Goal: Task Accomplishment & Management: Complete application form

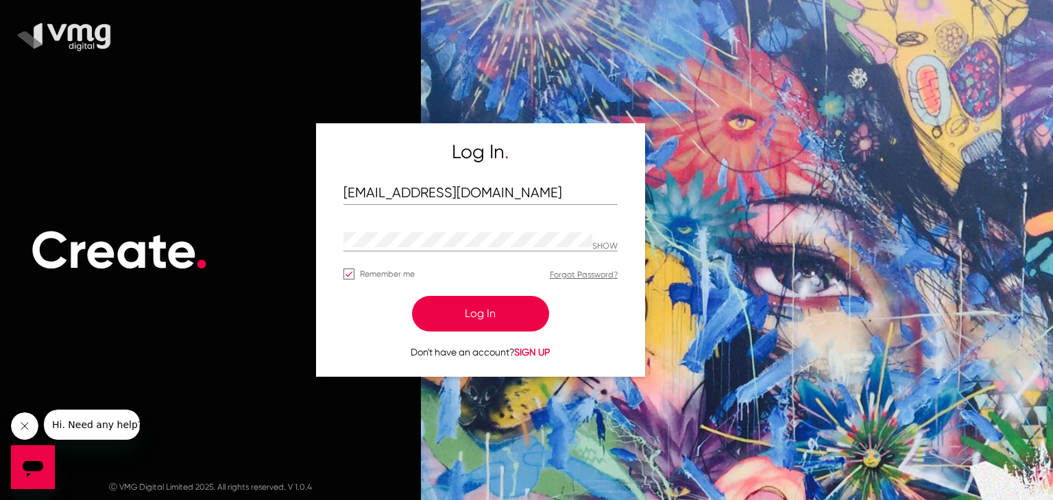
click at [491, 308] on button "Log In" at bounding box center [480, 314] width 137 height 36
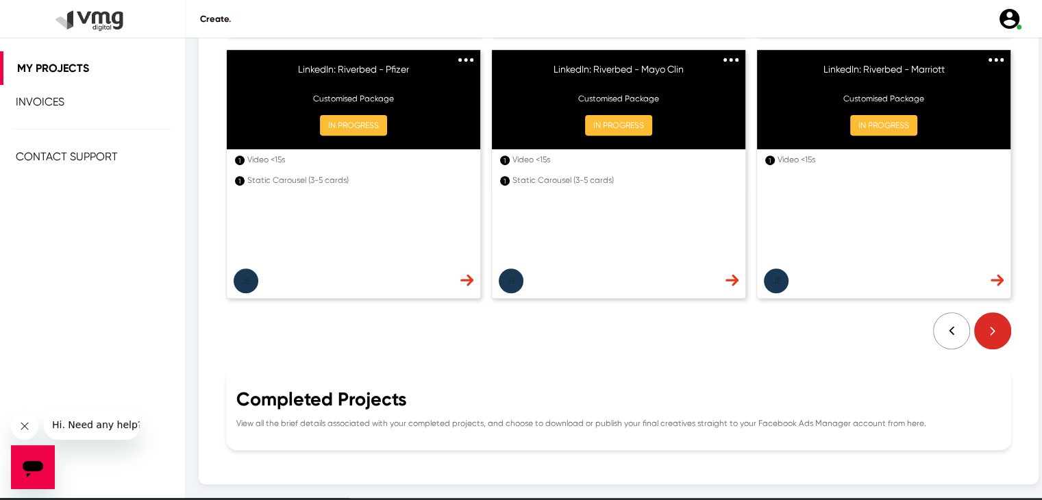
scroll to position [526, 0]
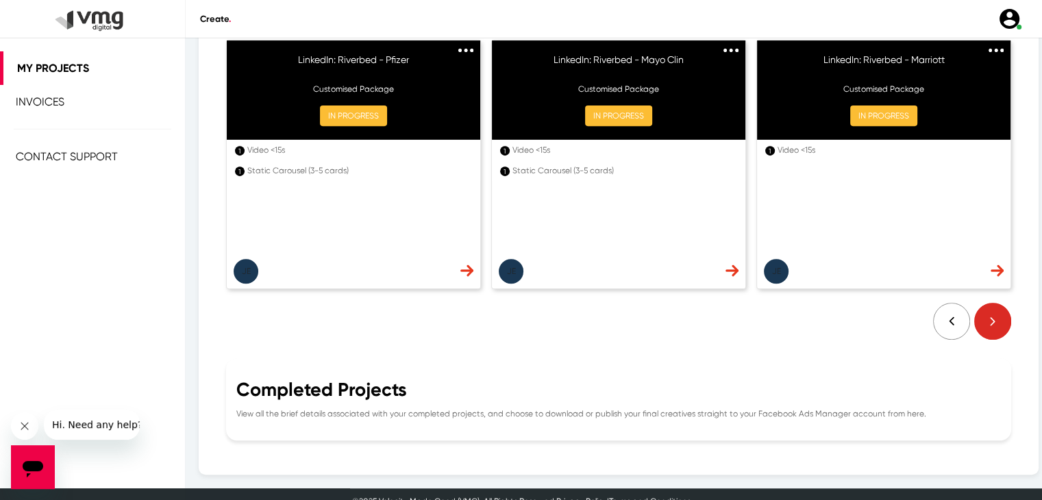
click at [973, 308] on img at bounding box center [990, 321] width 41 height 37
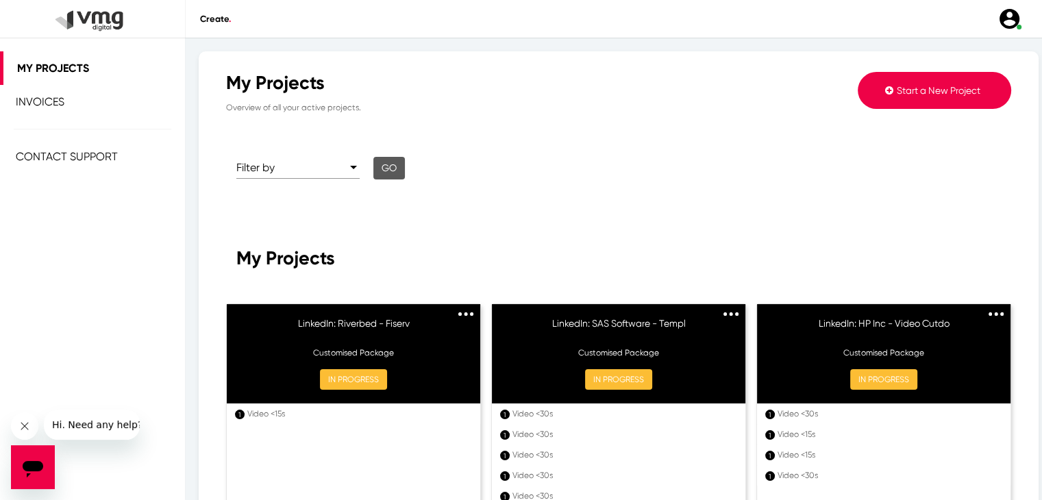
scroll to position [540, 0]
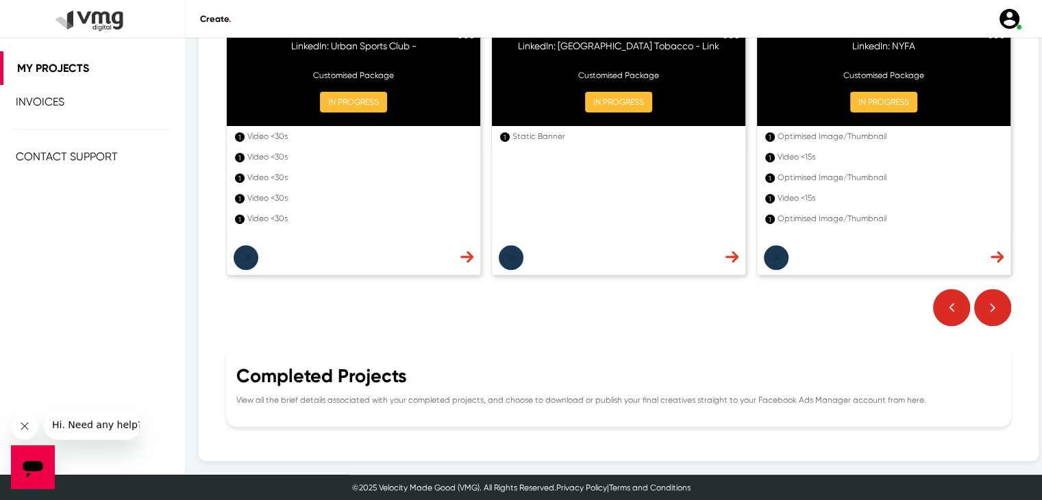
click at [981, 304] on img at bounding box center [990, 307] width 41 height 37
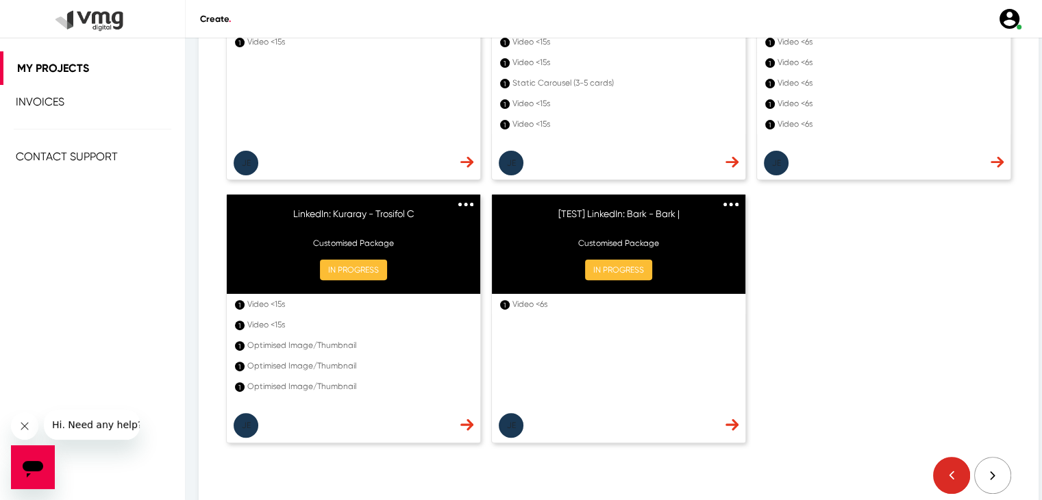
scroll to position [373, 0]
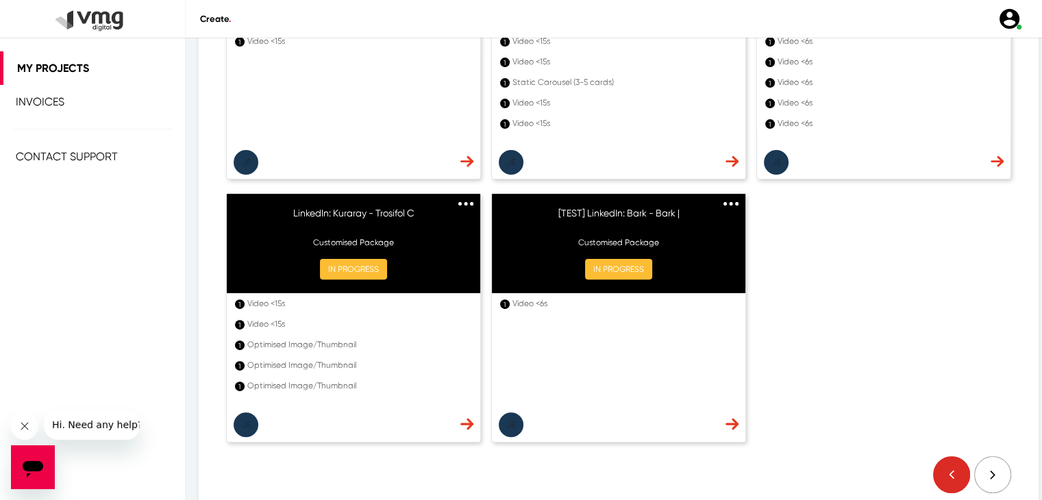
click at [933, 465] on img at bounding box center [951, 474] width 37 height 37
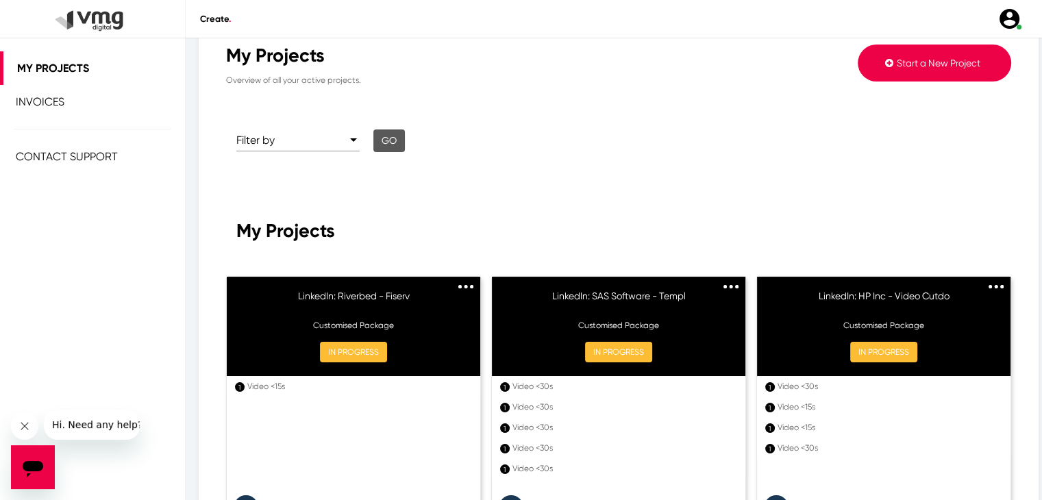
scroll to position [25, 0]
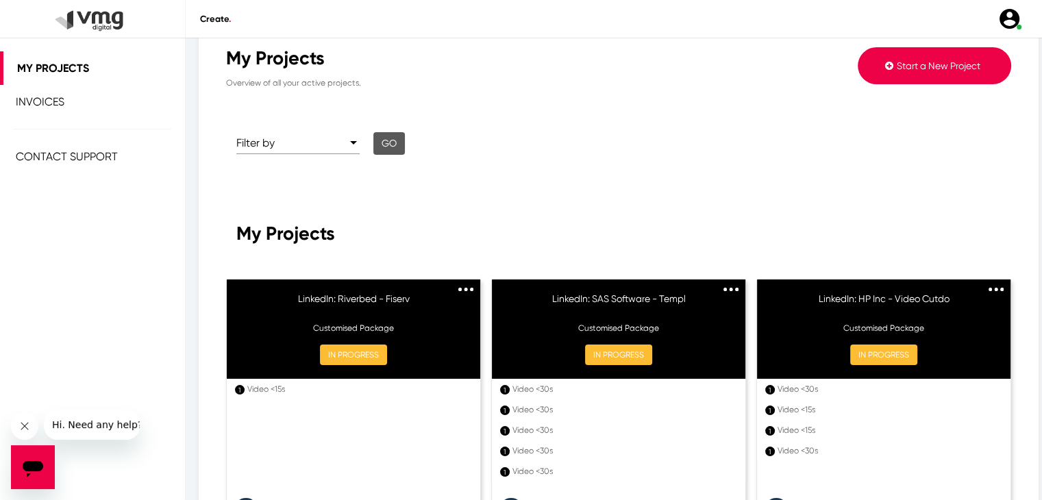
click at [897, 60] on span "Start a New Project" at bounding box center [939, 65] width 84 height 11
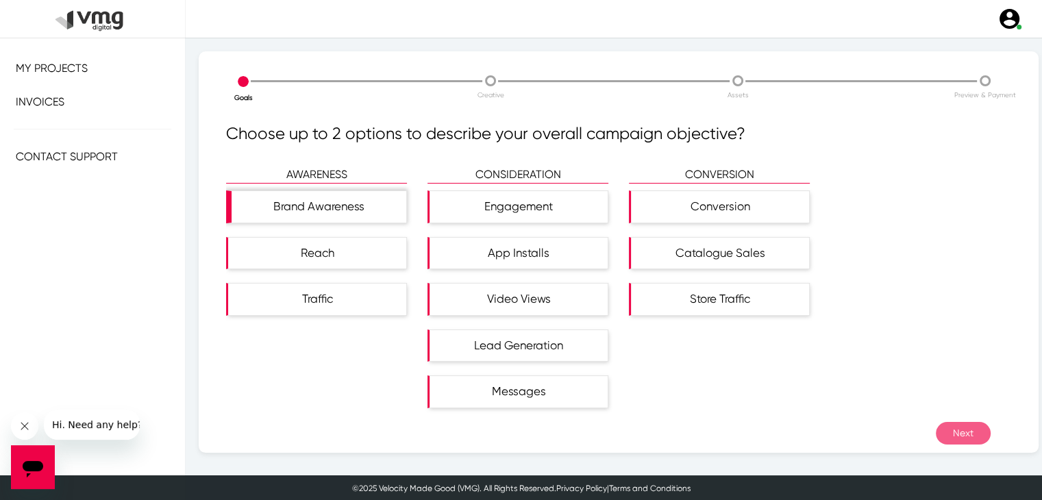
click at [365, 219] on div "Brand Awareness" at bounding box center [319, 207] width 175 height 32
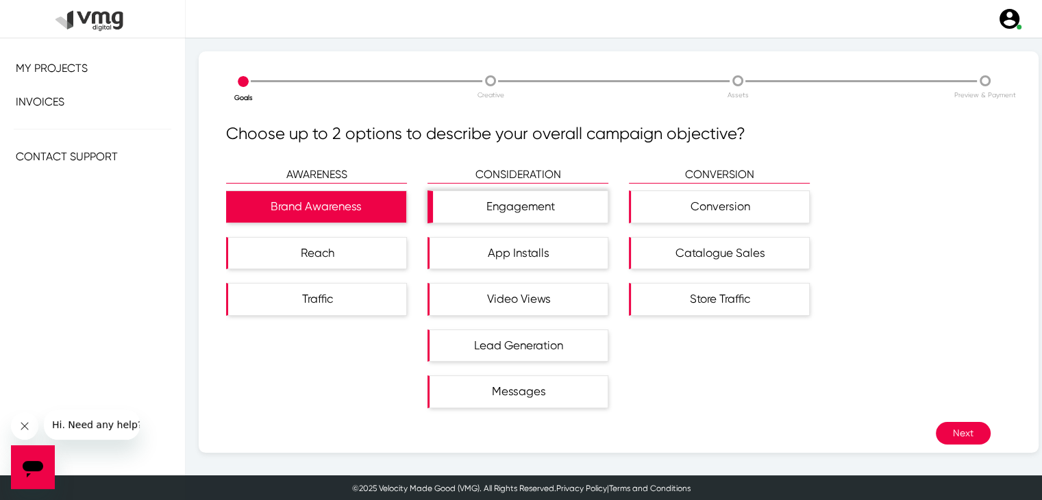
click at [495, 212] on div "Engagement" at bounding box center [520, 207] width 175 height 32
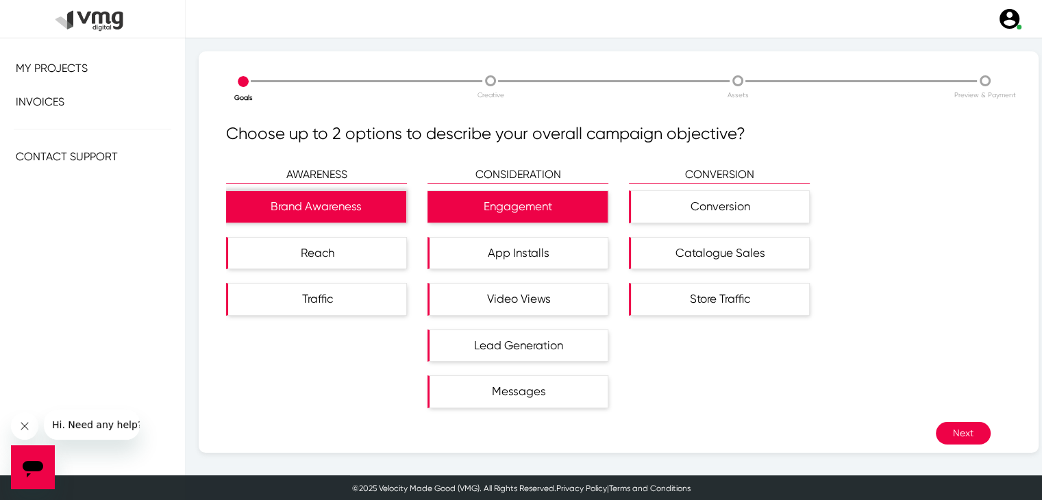
click at [377, 214] on div "Brand Awareness" at bounding box center [316, 207] width 180 height 32
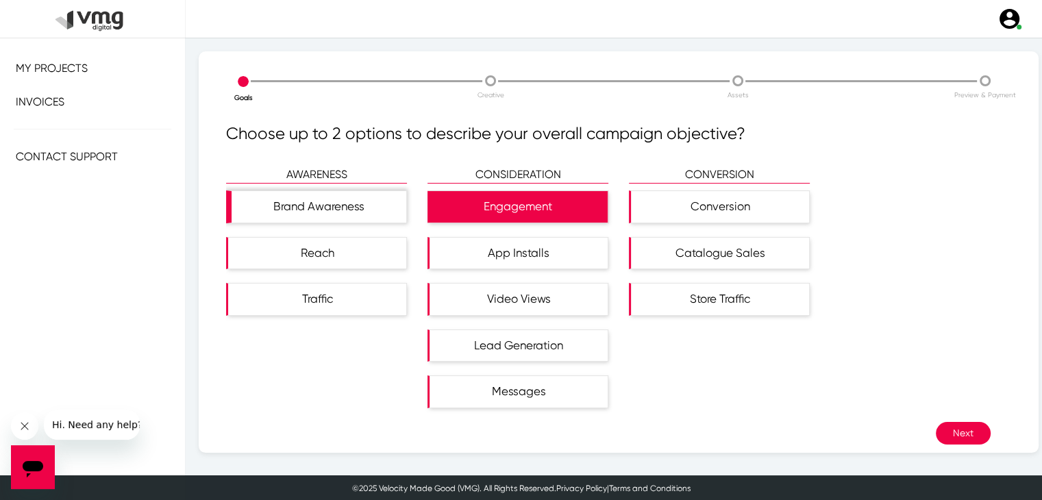
click at [371, 203] on div "Brand Awareness" at bounding box center [319, 207] width 175 height 32
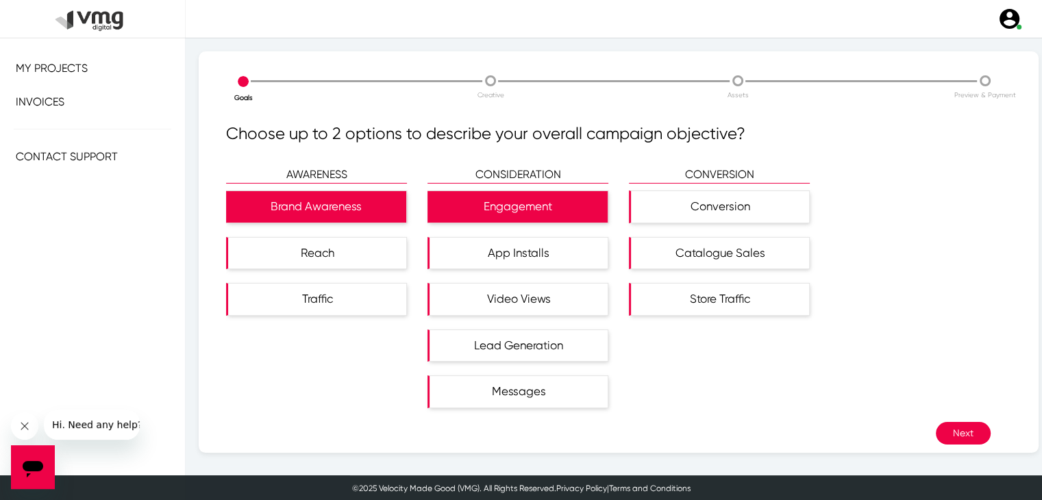
click at [936, 424] on button "Next" at bounding box center [963, 433] width 55 height 23
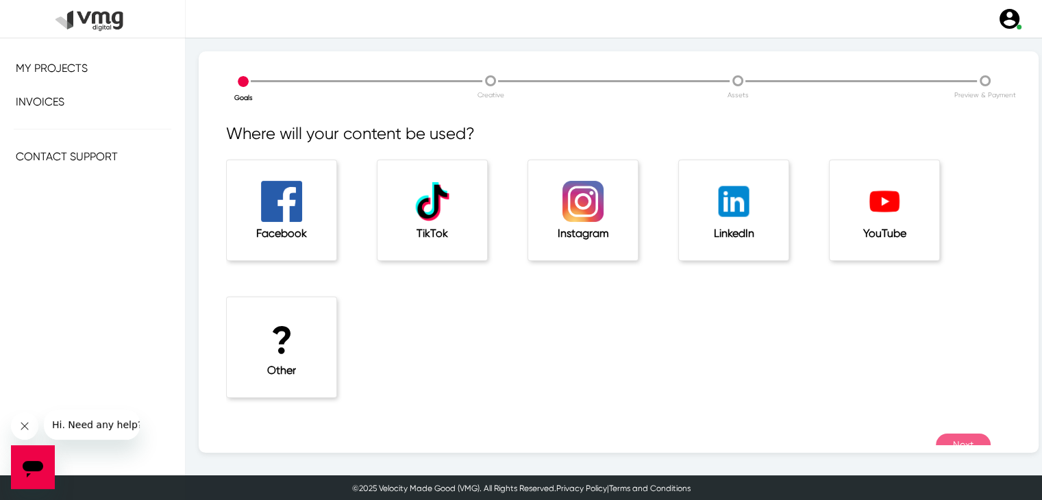
click at [763, 221] on div "LinkedIn" at bounding box center [734, 210] width 110 height 100
click at [970, 439] on button "Next" at bounding box center [963, 445] width 55 height 23
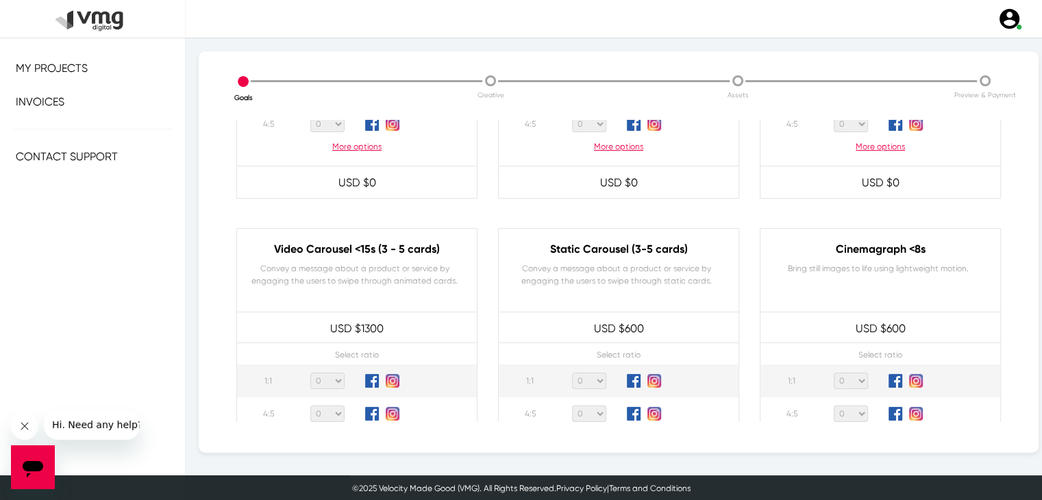
scroll to position [343, 0]
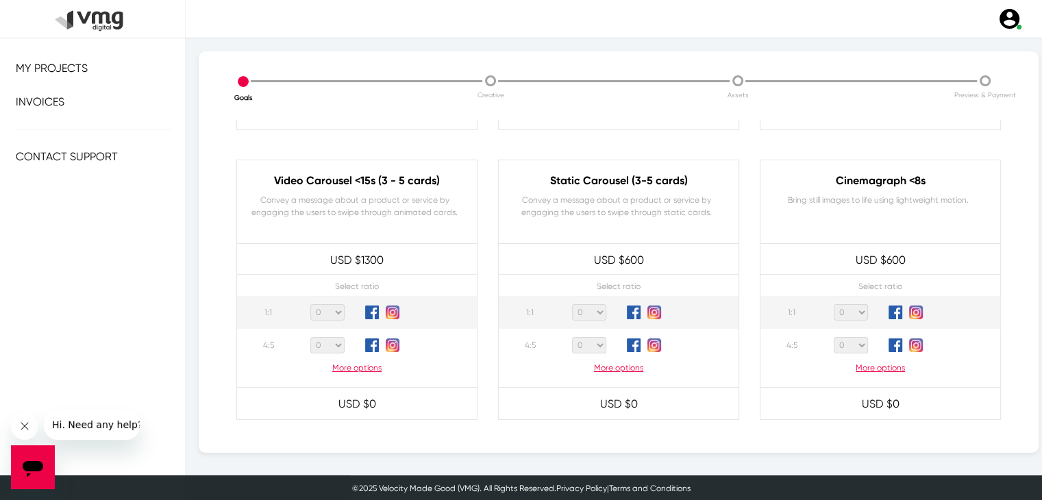
click at [592, 311] on select "0 1 2 3 4 5 6 7 8 9 10 11 12 13 14 15 16 17 18 19 20" at bounding box center [589, 312] width 34 height 16
select select "1"
click at [572, 304] on select "0 1 2 3 4 5 6 7 8 9 10 11 12 13 14 15 16 17 18 19 20" at bounding box center [589, 312] width 34 height 16
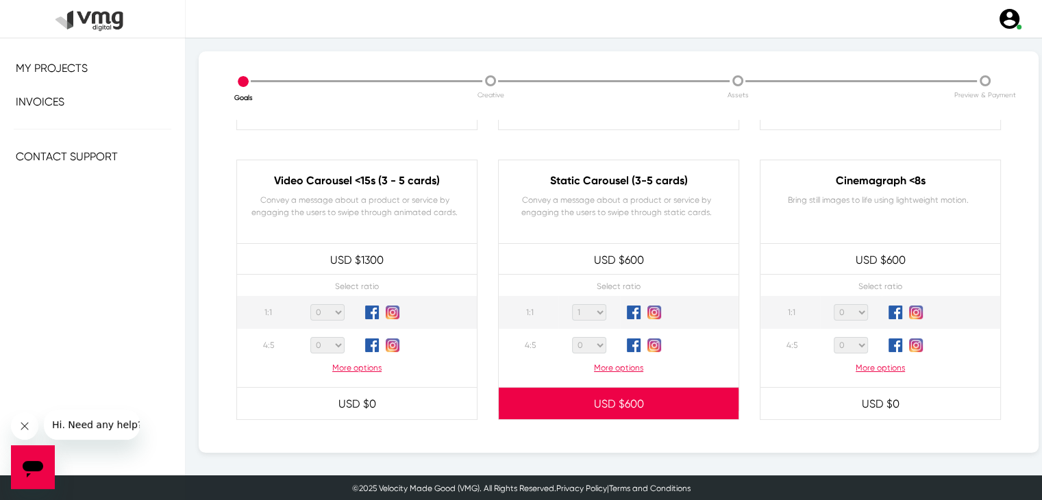
click at [707, 397] on p "USD $ 600" at bounding box center [619, 404] width 240 height 30
click at [577, 403] on p "USD $ 600" at bounding box center [619, 404] width 240 height 30
click at [620, 398] on p "USD $ 600" at bounding box center [619, 404] width 240 height 30
click at [660, 412] on p "USD $ 600" at bounding box center [619, 404] width 240 height 30
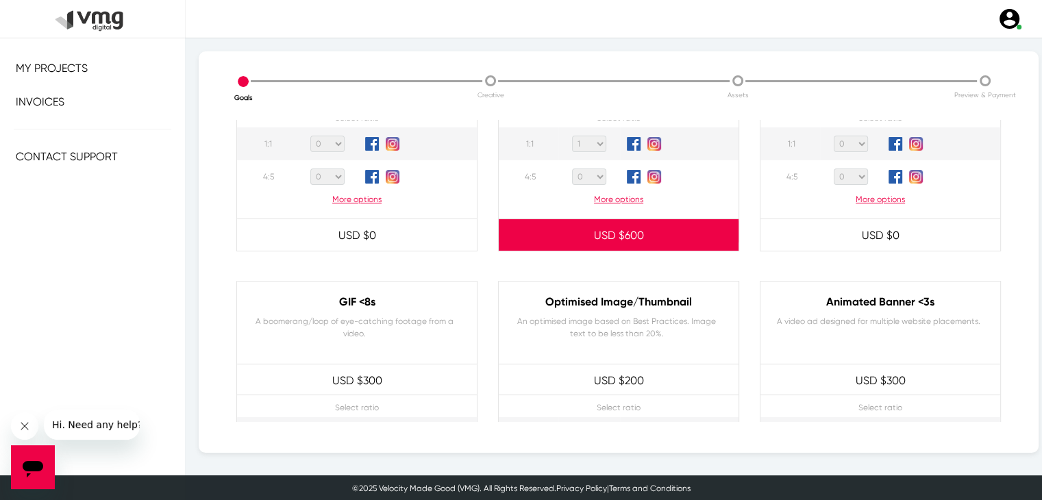
scroll to position [411, 0]
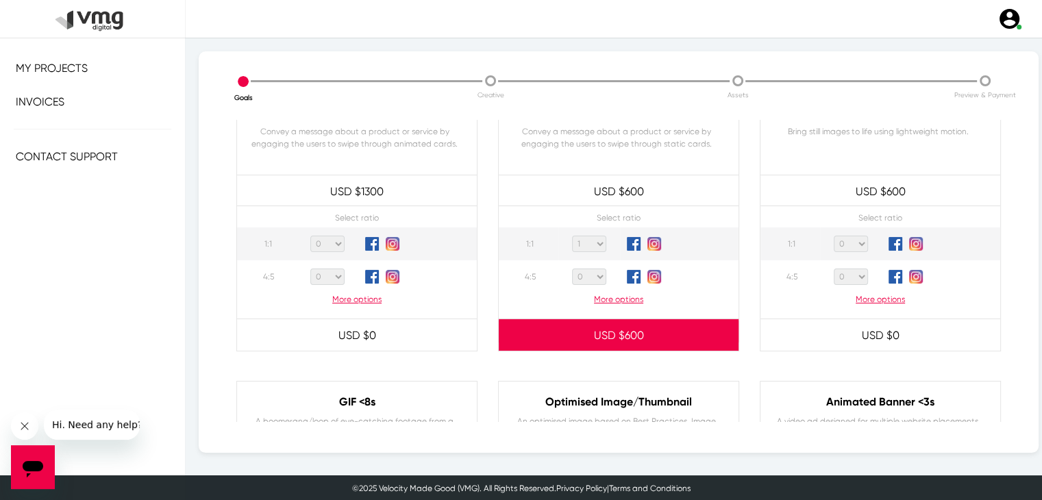
click at [648, 329] on p "USD $ 600" at bounding box center [619, 336] width 240 height 30
click at [606, 332] on span "USD $" at bounding box center [609, 335] width 31 height 13
click at [611, 334] on span "USD $" at bounding box center [609, 335] width 31 height 13
click at [611, 333] on span "USD $" at bounding box center [609, 335] width 31 height 13
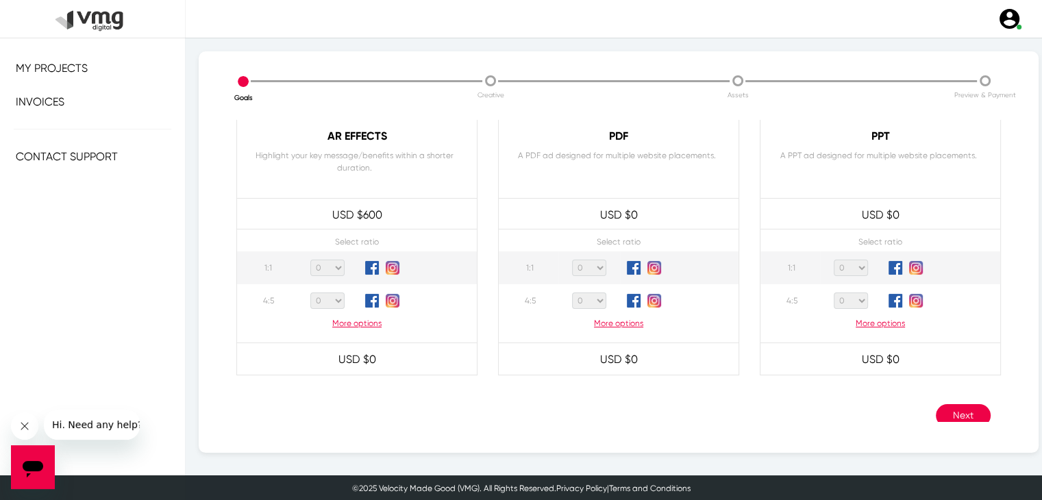
scroll to position [1280, 0]
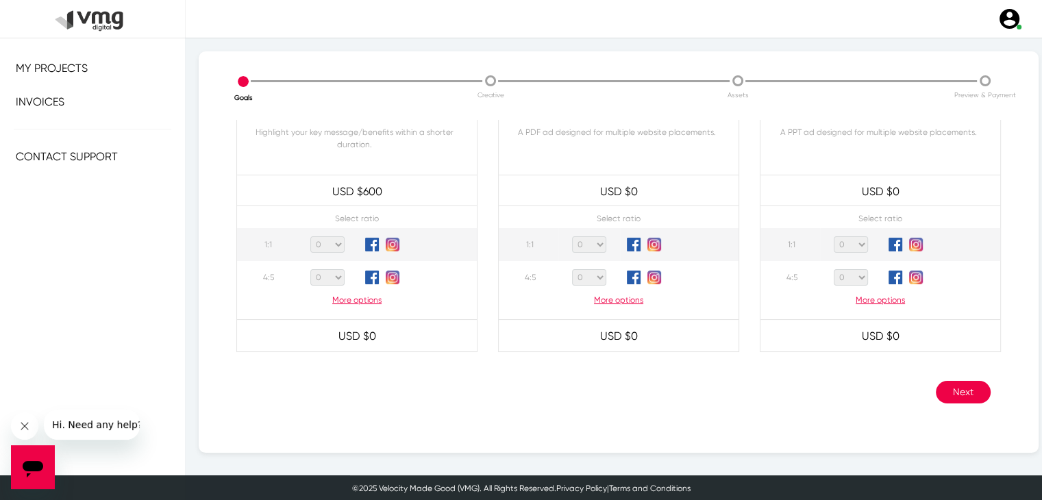
click at [946, 384] on button "Next" at bounding box center [963, 392] width 55 height 23
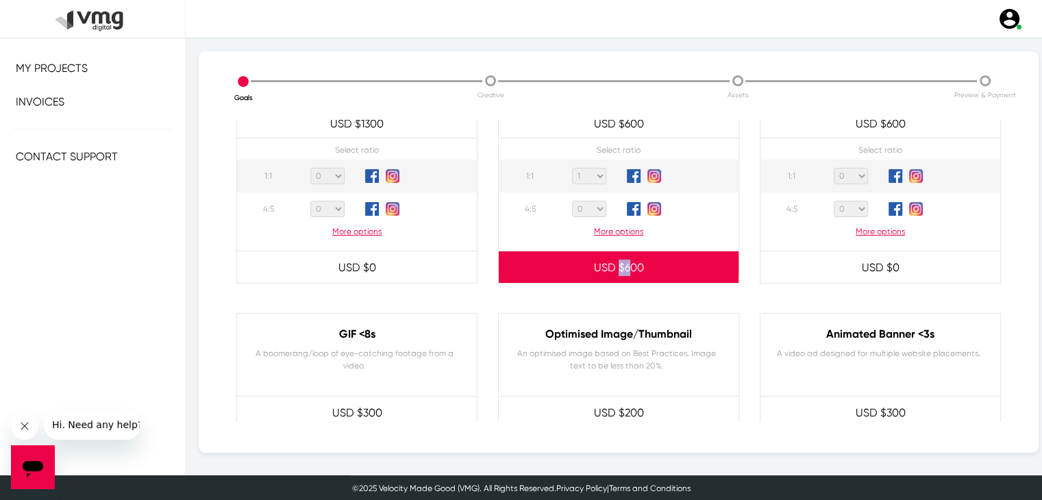
scroll to position [458, 0]
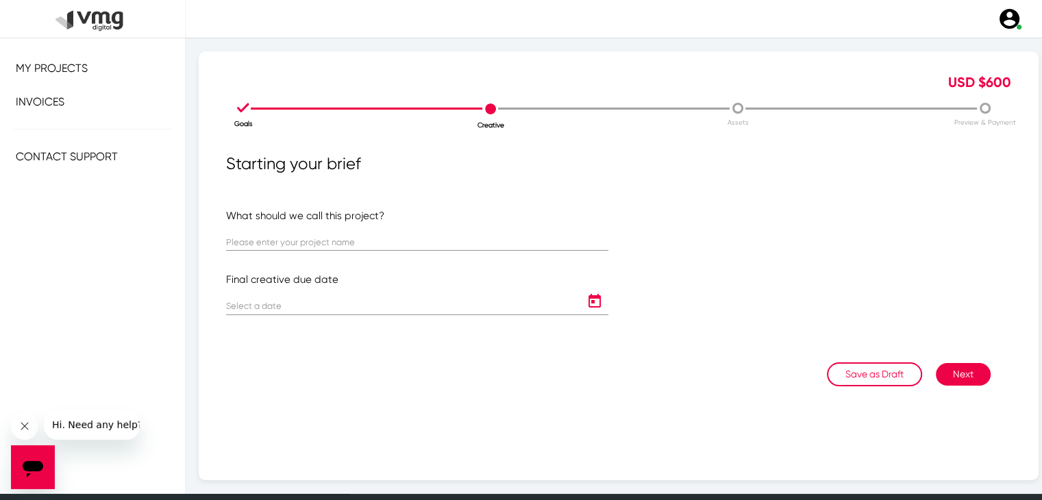
scroll to position [19, 0]
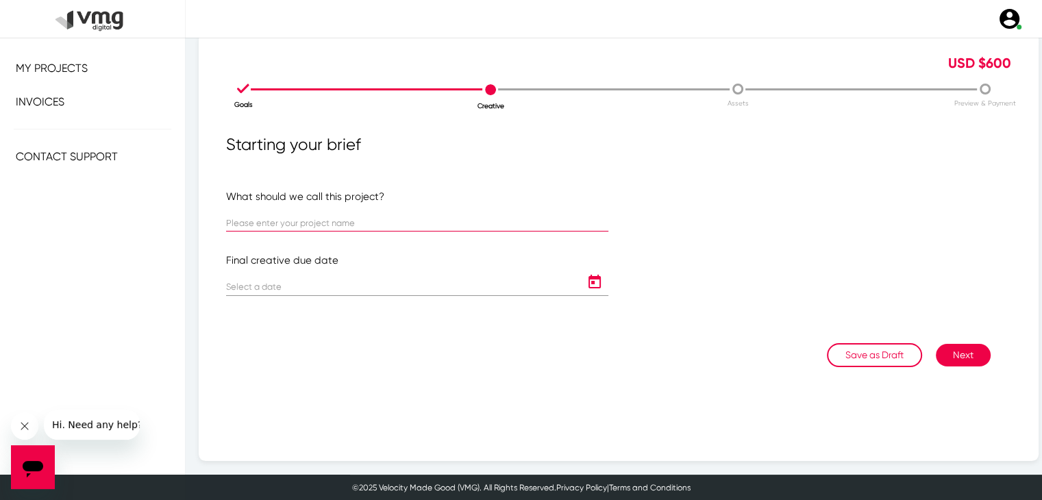
click at [363, 223] on input "text" at bounding box center [417, 224] width 382 height 10
click at [626, 220] on div at bounding box center [820, 266] width 403 height 154
click at [452, 221] on input "text" at bounding box center [417, 224] width 382 height 10
drag, startPoint x: 291, startPoint y: 222, endPoint x: 557, endPoint y: 228, distance: 266.0
click at [557, 228] on div "LinkedIn: ORIX - Elawan Mission Video" at bounding box center [417, 218] width 382 height 27
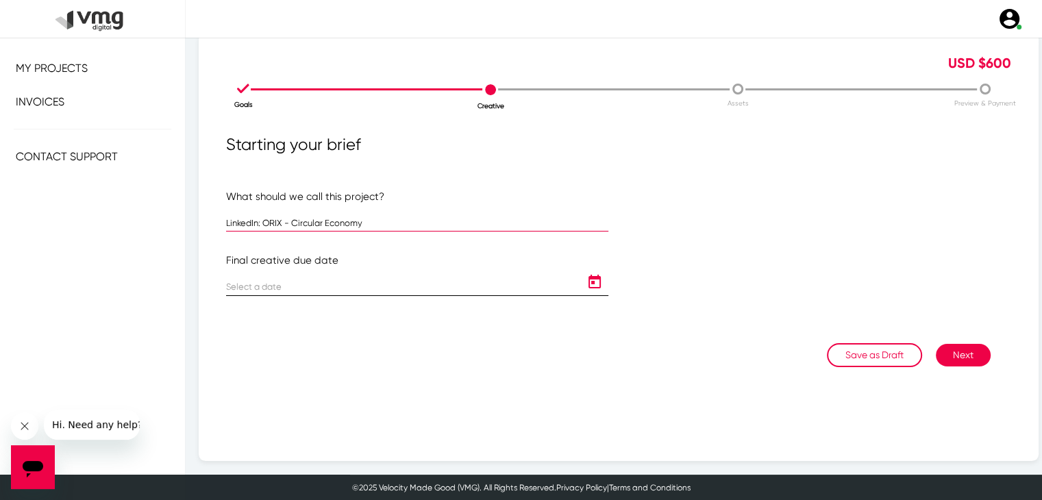
type input "LinkedIn: ORIX - Circular Economy"
click at [589, 280] on icon "Open calendar" at bounding box center [595, 282] width 12 height 14
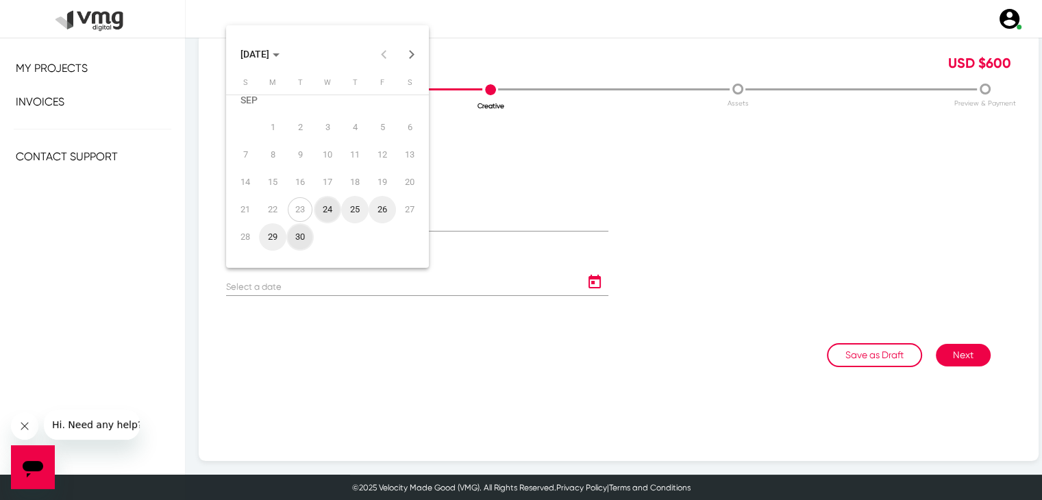
click at [301, 235] on div "30" at bounding box center [300, 237] width 25 height 25
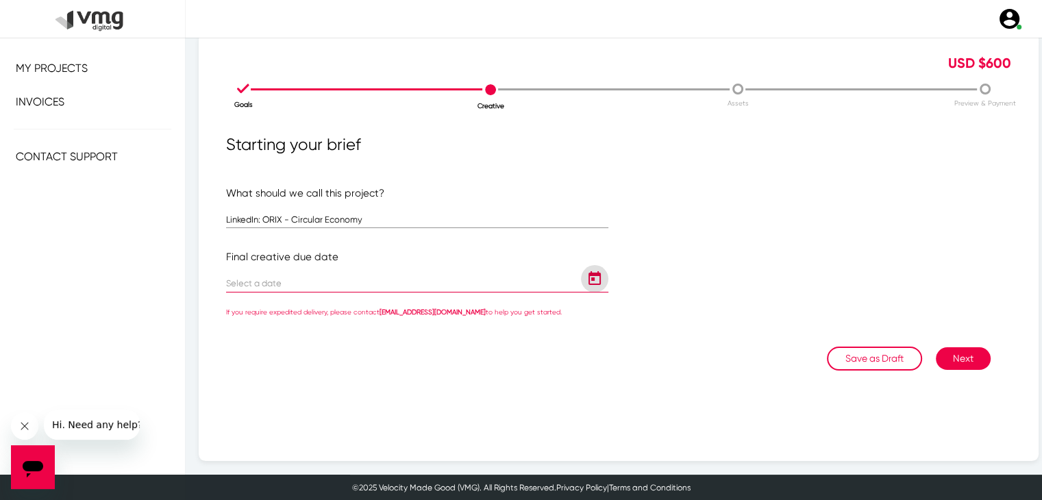
click at [588, 285] on icon "Open calendar" at bounding box center [595, 279] width 22 height 16
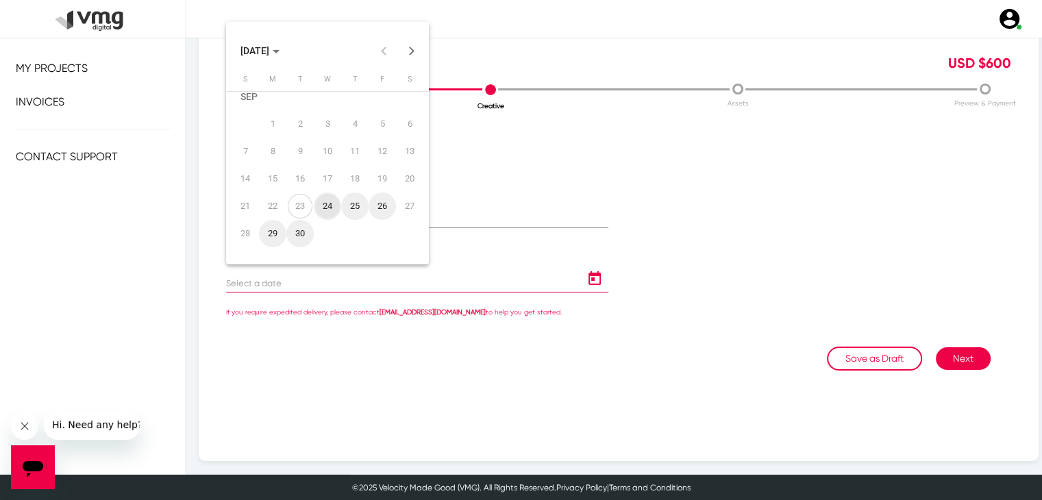
click at [408, 54] on button "Next month" at bounding box center [411, 50] width 27 height 27
click at [299, 136] on div "7" at bounding box center [300, 137] width 25 height 25
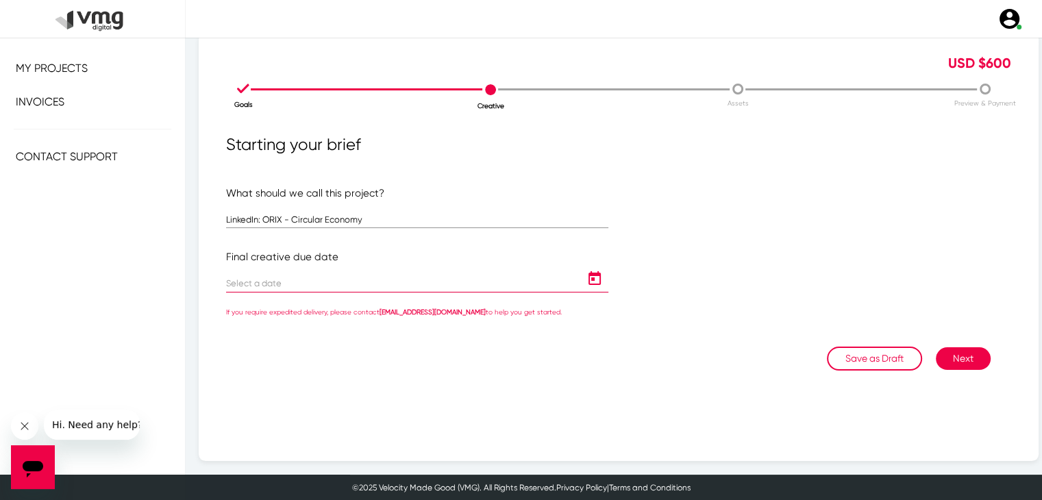
type input "[DATE]"
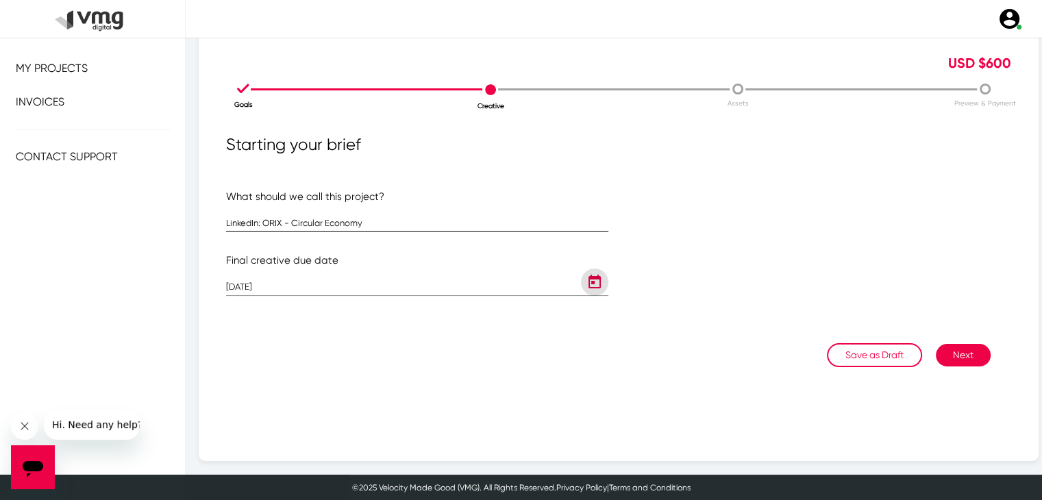
click at [409, 225] on input "LinkedIn: ORIX - Circular Economy" at bounding box center [417, 224] width 382 height 10
type input "LinkedIn: ORIX - Circular Economy [Please follow new naming convention]"
click at [944, 356] on button "Next" at bounding box center [963, 355] width 55 height 23
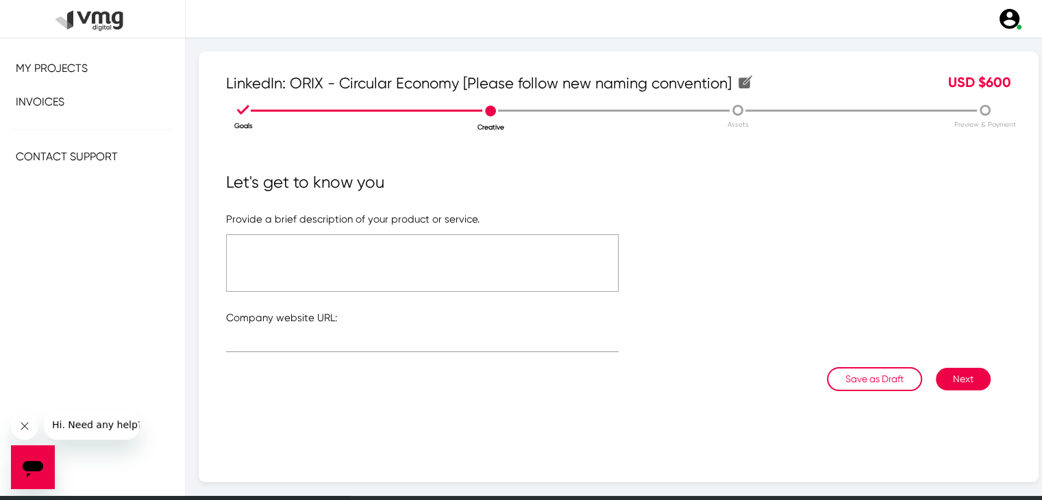
click at [400, 267] on textarea at bounding box center [422, 263] width 393 height 58
paste textarea "[URL][DOMAIN_NAME]"
type textarea "Article - [URL][DOMAIN_NAME] Creative Direction - Similar to Business Successio…"
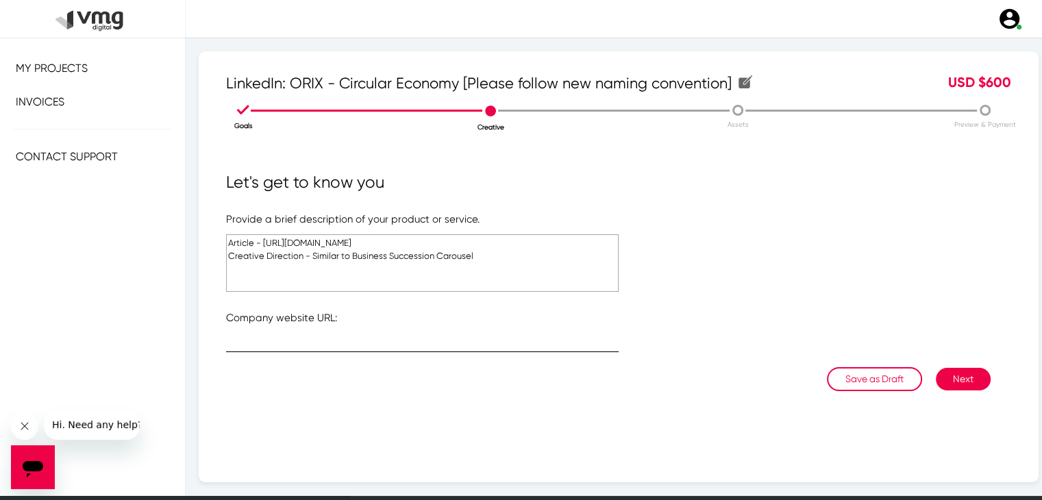
click at [332, 341] on input "text" at bounding box center [422, 344] width 393 height 10
paste input "[URL][DOMAIN_NAME]"
type input "[URL][DOMAIN_NAME]"
click at [959, 376] on button "Next" at bounding box center [963, 379] width 55 height 23
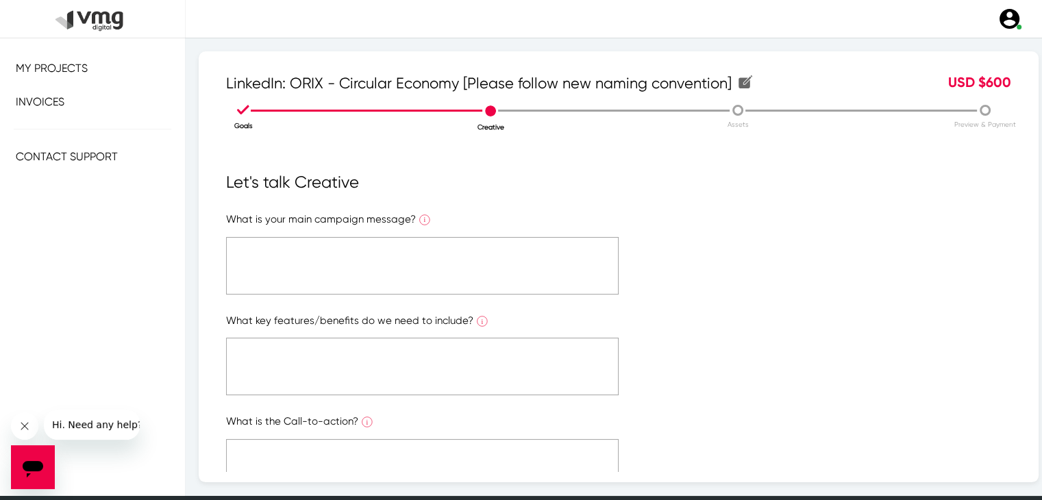
click at [376, 258] on textarea at bounding box center [422, 266] width 393 height 58
click at [384, 252] on textarea at bounding box center [422, 266] width 393 height 58
paste textarea "[URL][DOMAIN_NAME]"
type textarea "[URL][DOMAIN_NAME]"
click at [324, 393] on textarea at bounding box center [422, 367] width 393 height 58
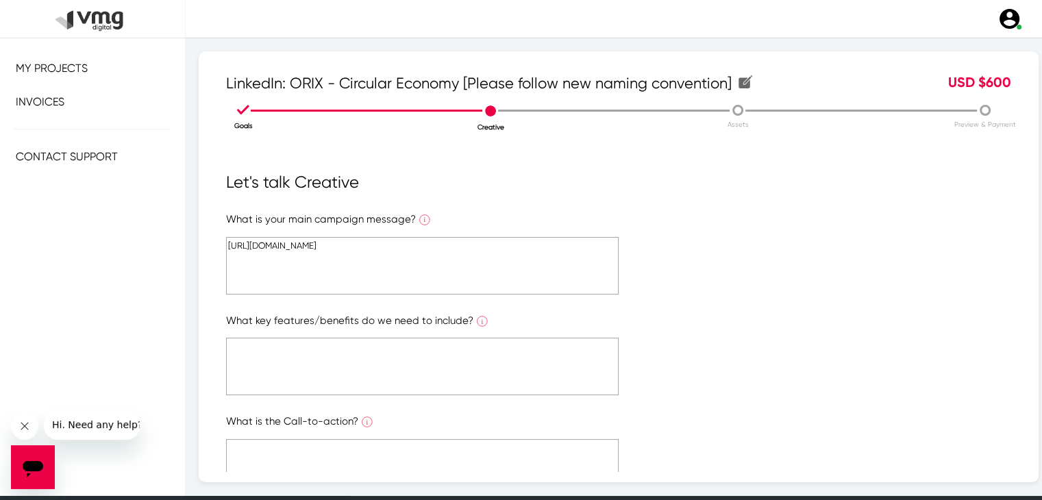
paste textarea "[URL][DOMAIN_NAME]"
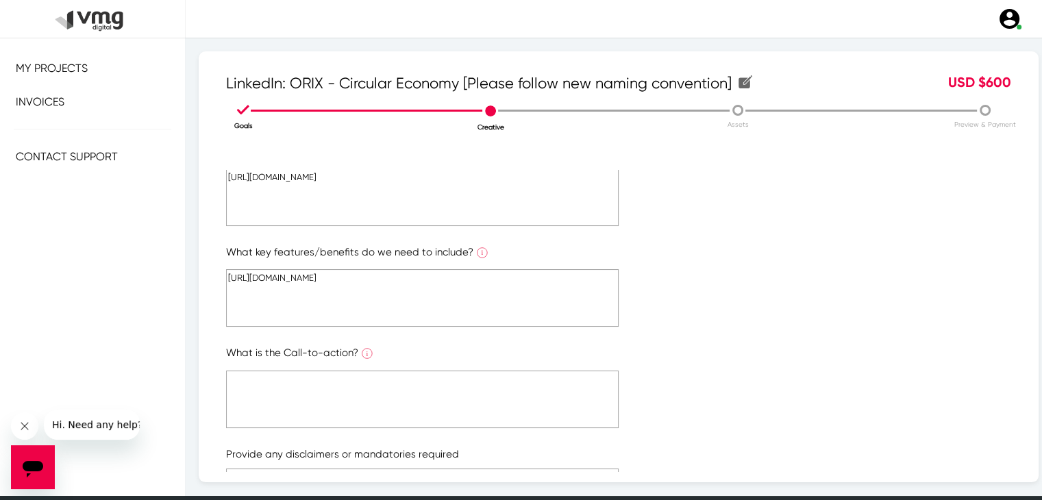
type textarea "[URL][DOMAIN_NAME]"
click at [331, 394] on textarea at bounding box center [422, 400] width 393 height 58
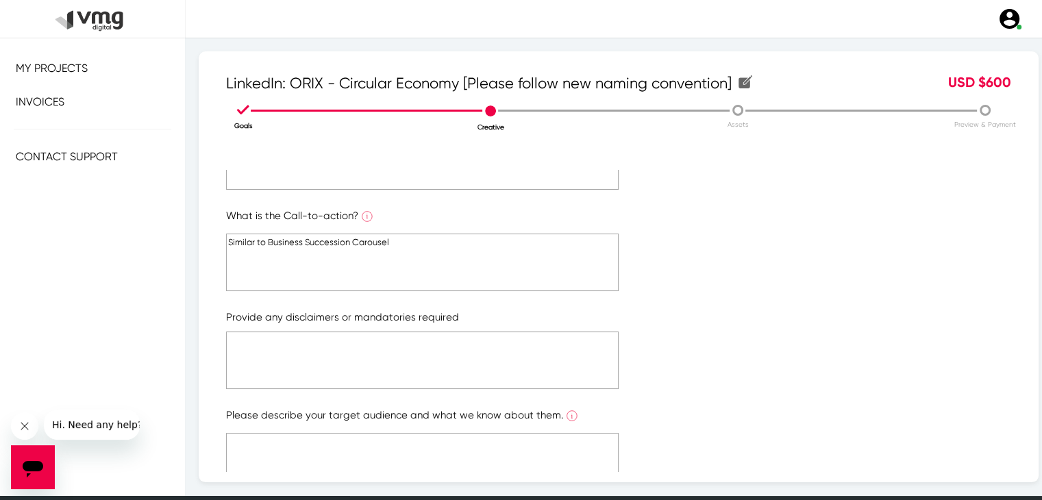
type textarea "Similar to Business Succession Carousel"
click at [341, 363] on textarea at bounding box center [422, 361] width 393 height 58
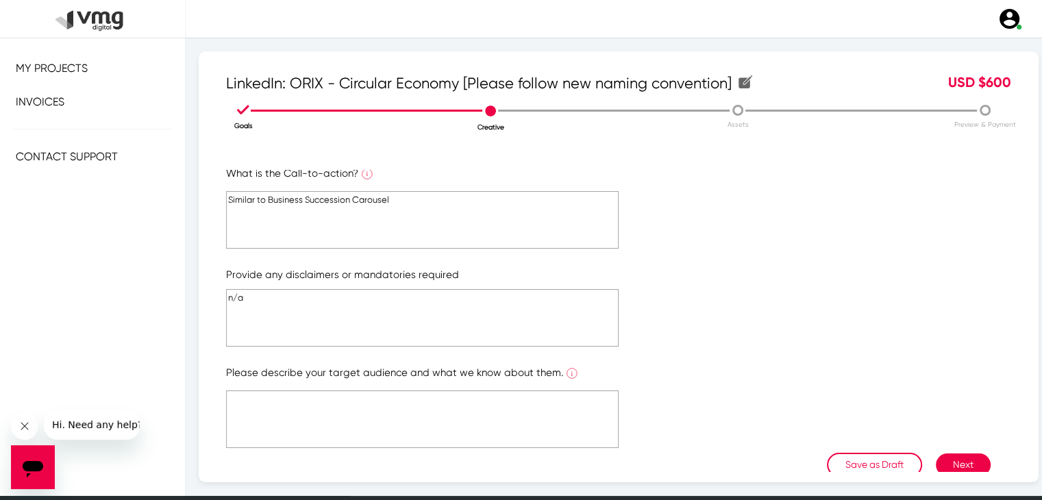
scroll to position [271, 0]
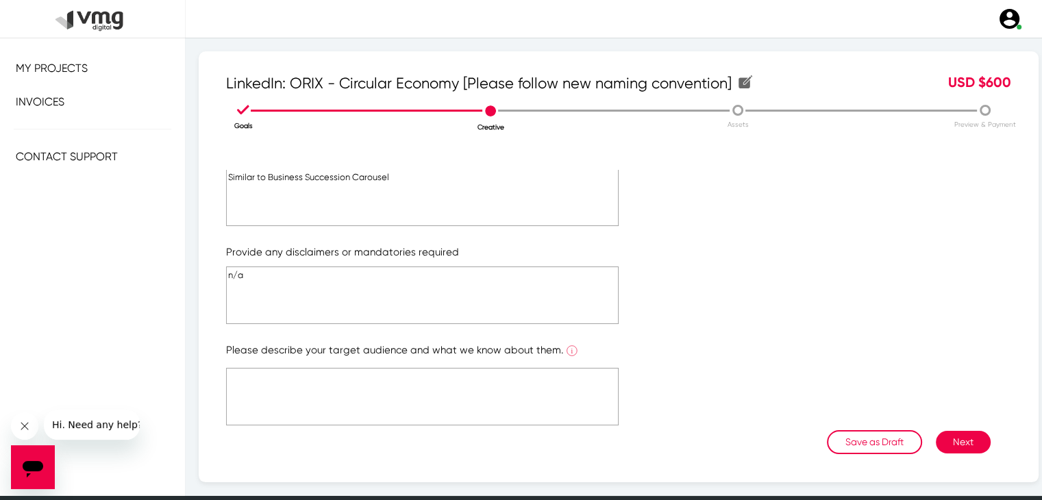
type textarea "n/a"
click at [344, 173] on textarea "Similar to Business Succession Carousel" at bounding box center [422, 198] width 393 height 58
click at [392, 414] on textarea at bounding box center [422, 397] width 393 height 58
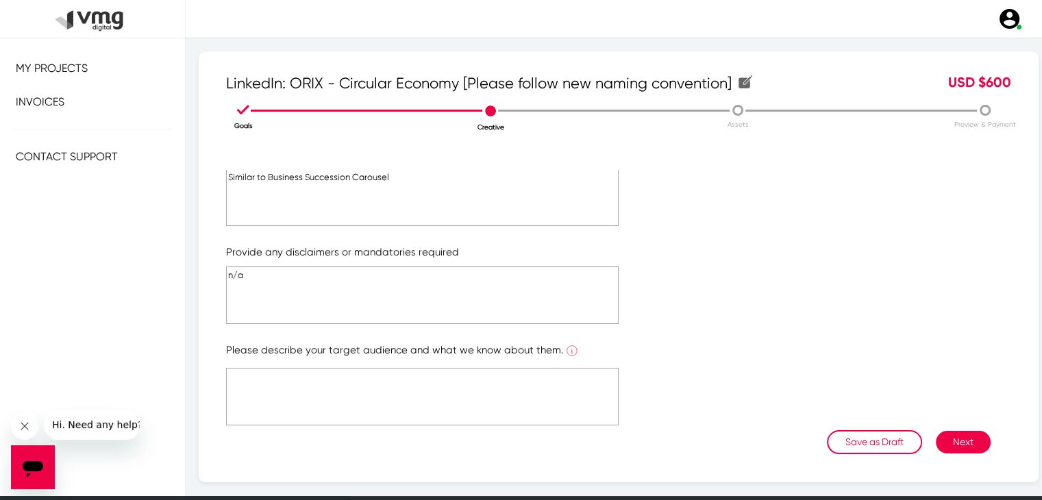
paste textarea "Similar to Business Succession Carousel"
type textarea "Similar to Business Succession Carousel"
click at [981, 431] on div "Let's talk Creative What is your main campaign message? What is the ONE main me…" at bounding box center [618, 321] width 785 height 302
click at [973, 441] on button "Next" at bounding box center [963, 442] width 55 height 23
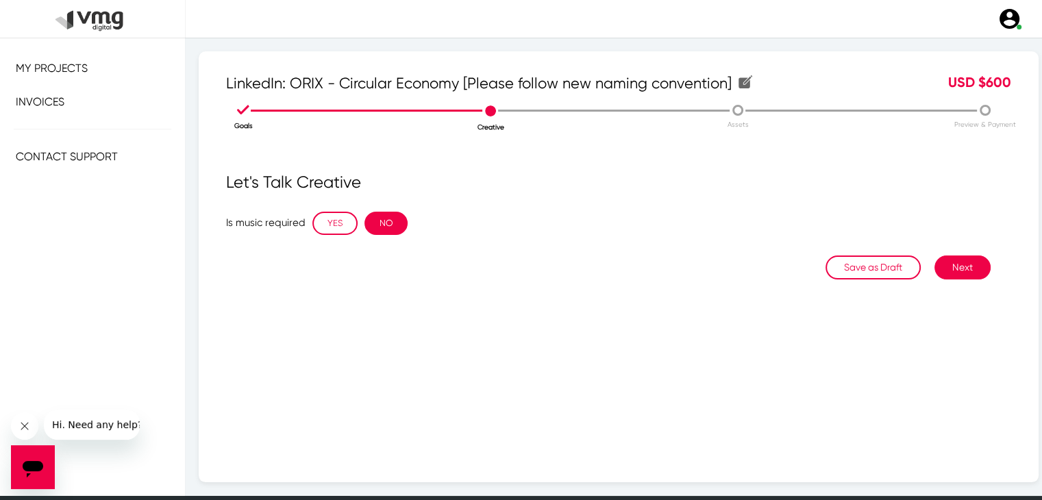
click at [384, 231] on button "NO" at bounding box center [386, 223] width 43 height 23
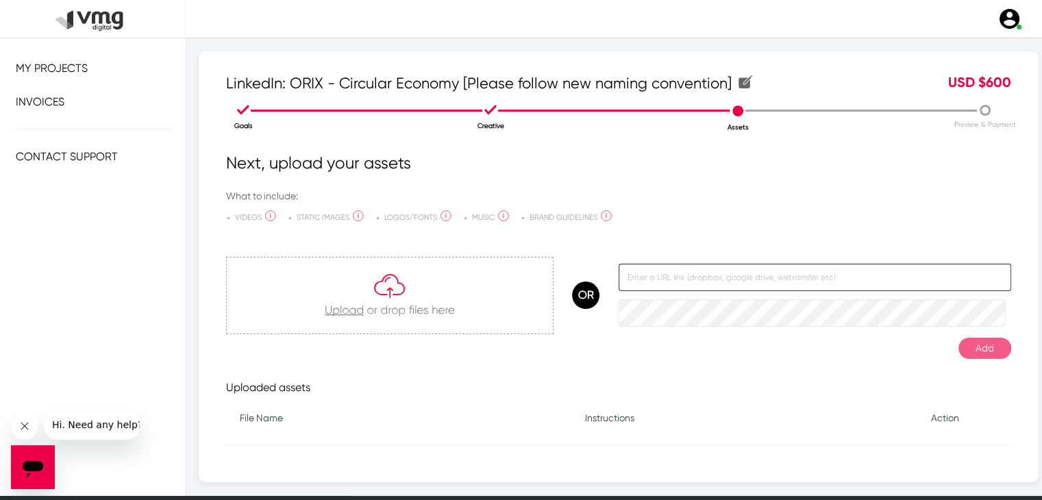
click at [683, 282] on input "text" at bounding box center [815, 277] width 393 height 27
paste input "[URL][DOMAIN_NAME]"
type input "[URL][DOMAIN_NAME]"
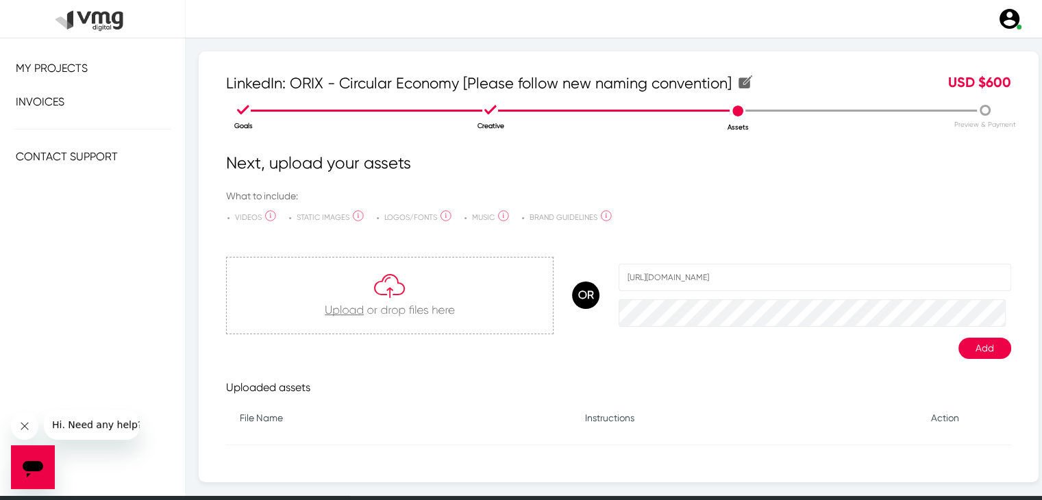
scroll to position [0, 0]
click at [961, 341] on button "Add" at bounding box center [985, 348] width 53 height 21
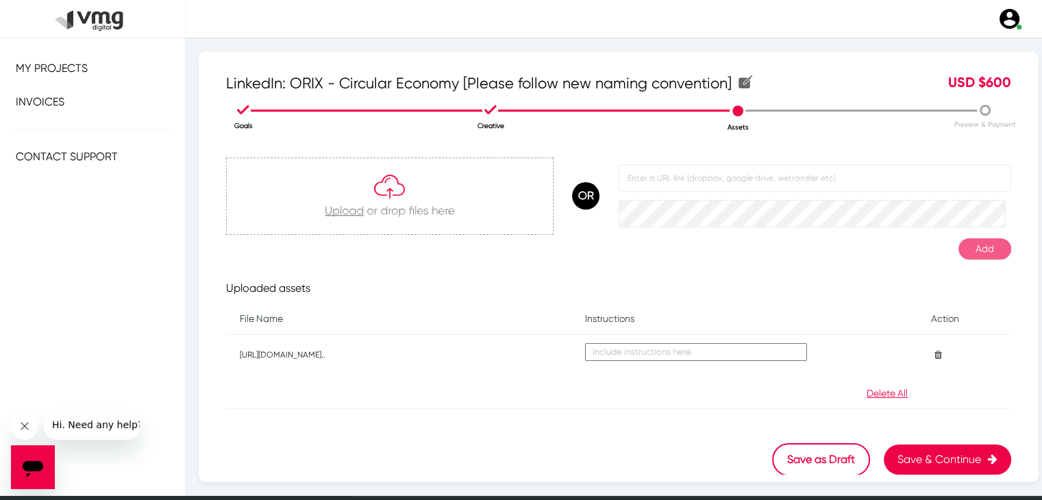
scroll to position [22, 0]
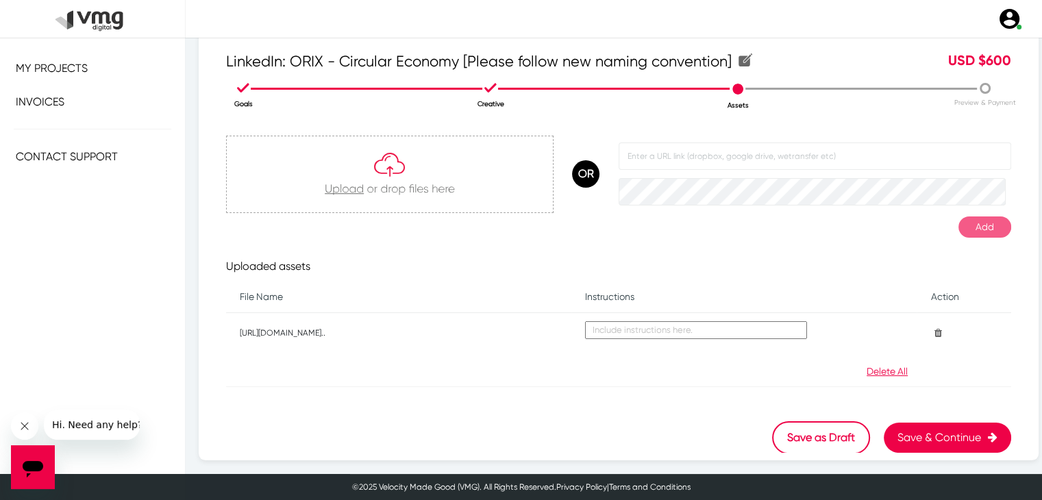
click at [935, 437] on button "Save & Continue" at bounding box center [947, 438] width 127 height 30
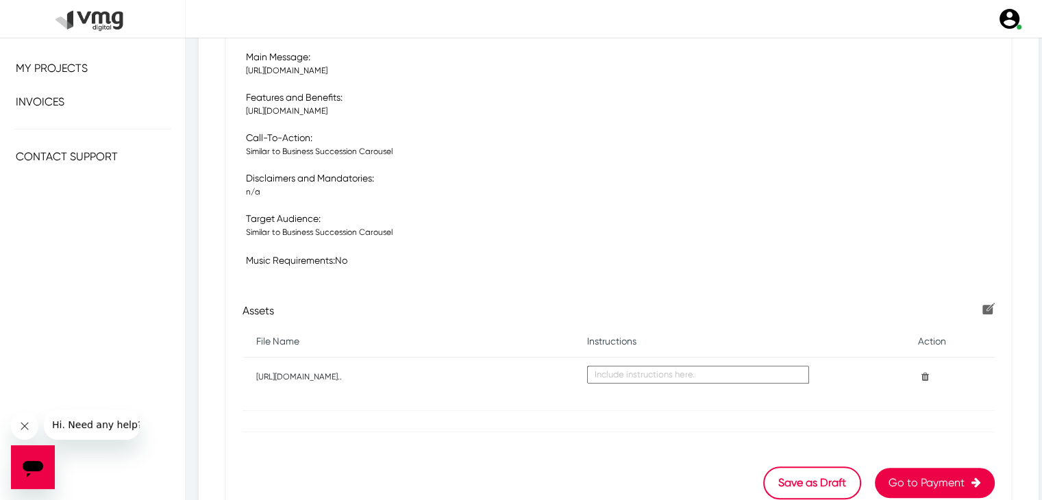
scroll to position [505, 0]
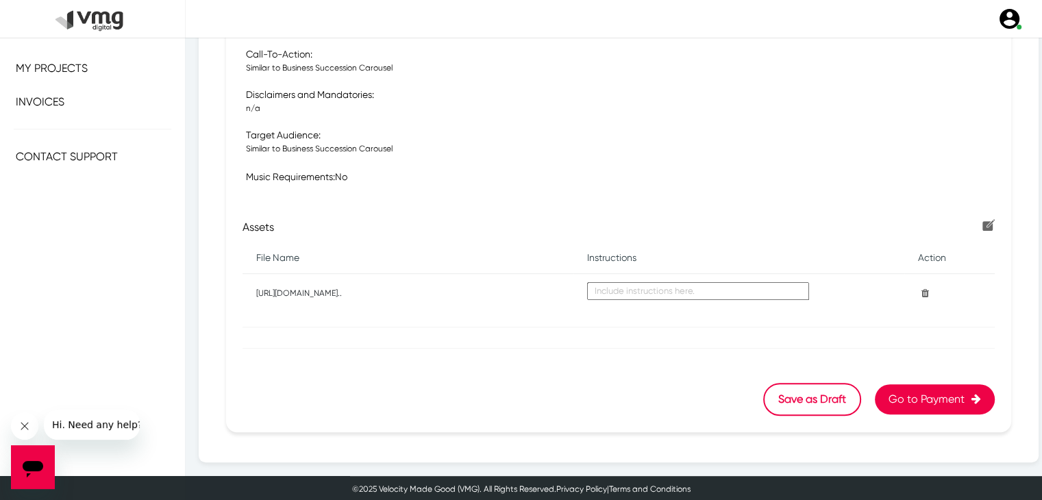
click at [913, 397] on button "Go to Payment" at bounding box center [935, 399] width 120 height 30
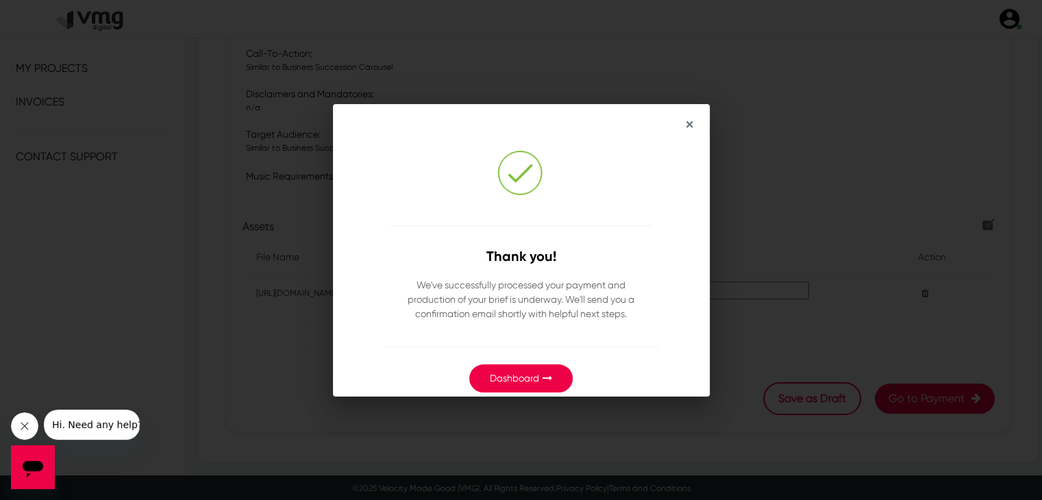
click at [687, 124] on span "×" at bounding box center [690, 124] width 8 height 19
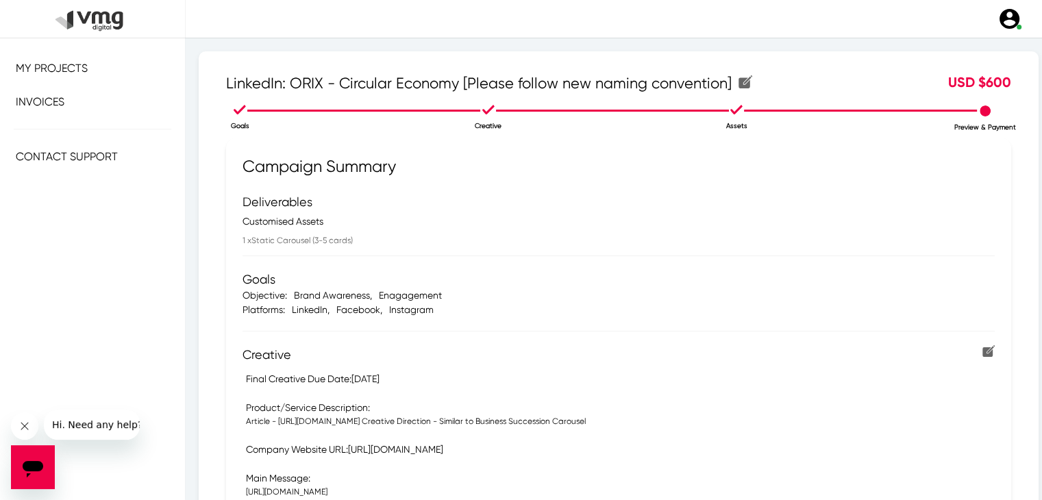
scroll to position [505, 0]
